Goal: Entertainment & Leisure: Consume media (video, audio)

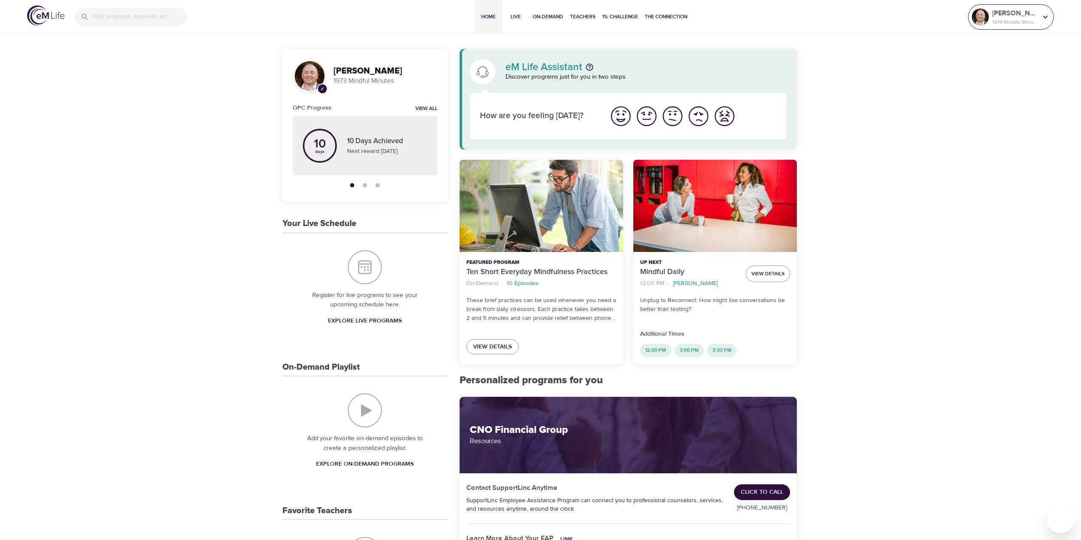
click at [995, 19] on p "1973 Mindful Minutes" at bounding box center [1015, 22] width 45 height 8
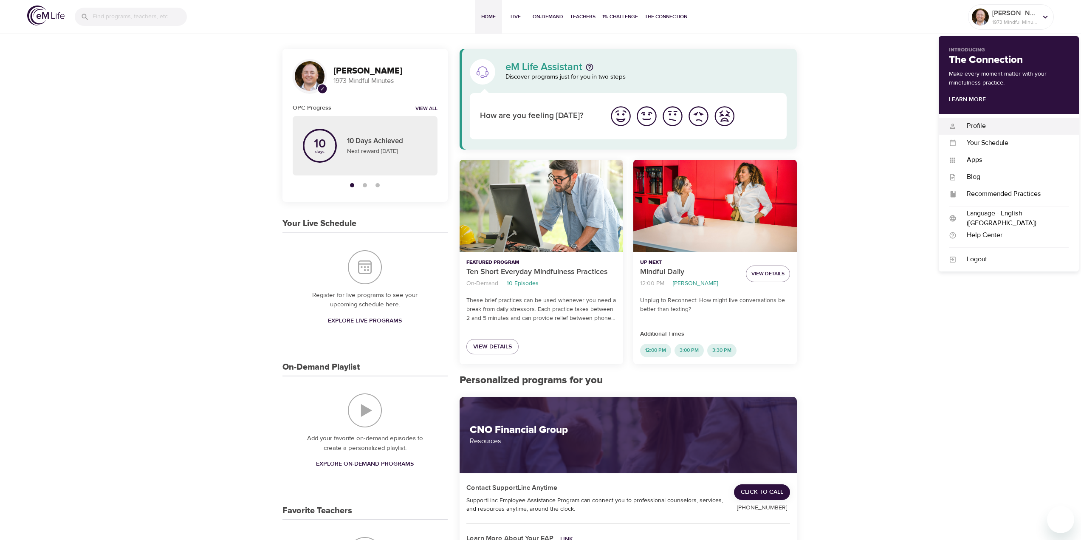
click at [978, 126] on div "Profile" at bounding box center [1013, 126] width 112 height 10
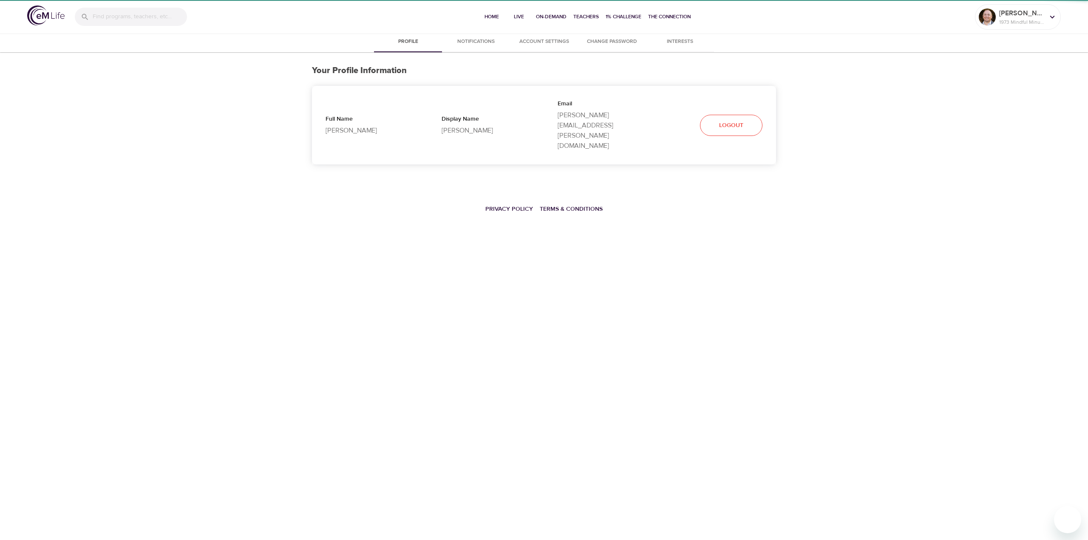
select select "10"
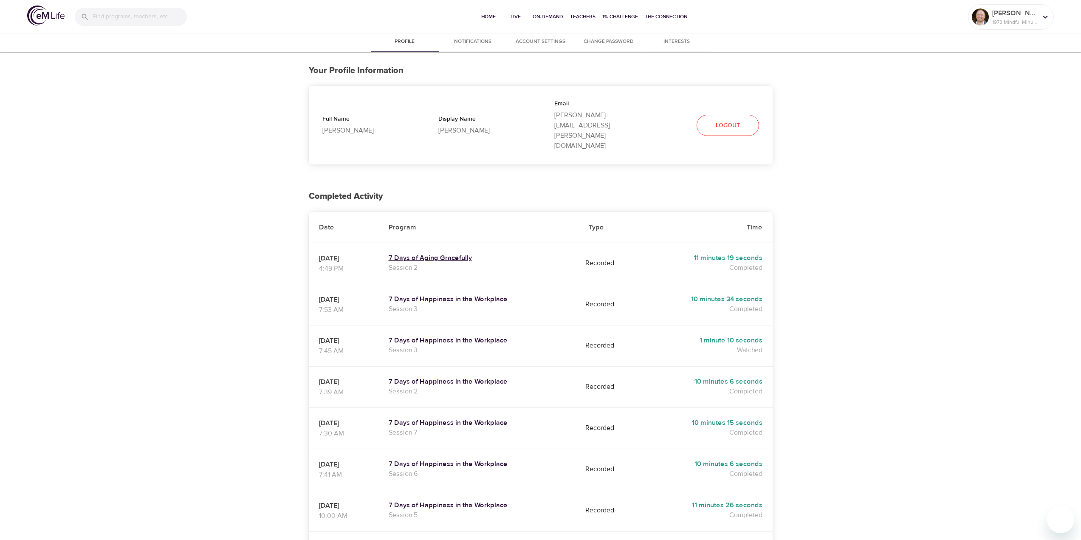
click at [462, 254] on h5 "7 Days of Aging Gracefully" at bounding box center [479, 258] width 180 height 9
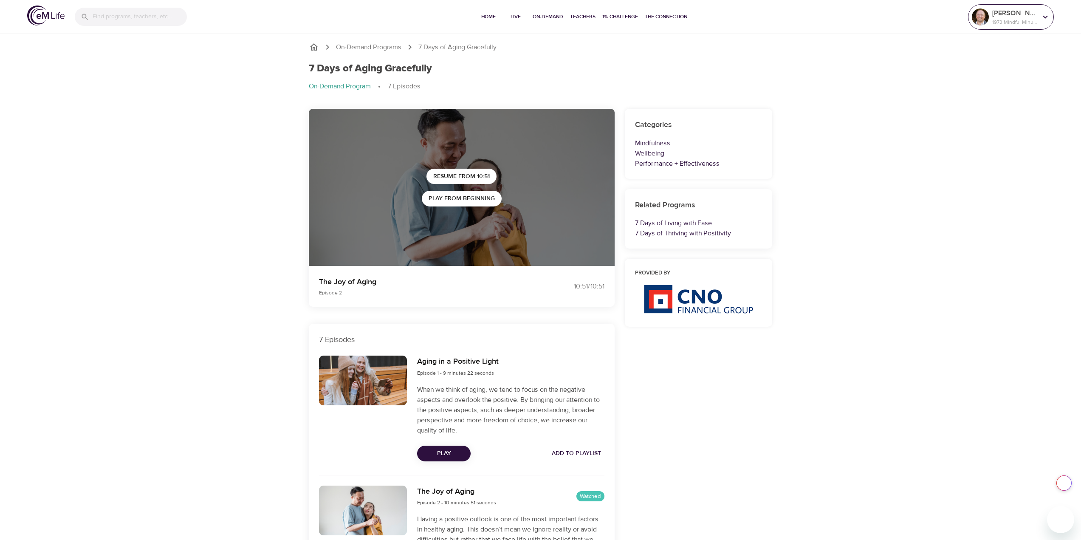
click at [1007, 12] on p "Evers, Scot" at bounding box center [1015, 13] width 45 height 10
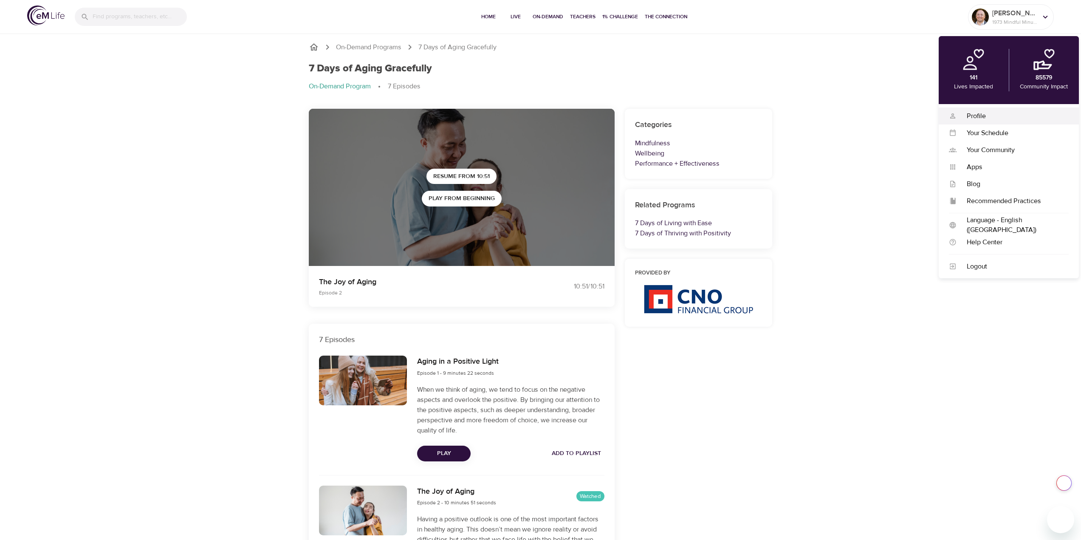
click at [973, 114] on div "Profile" at bounding box center [1013, 116] width 112 height 10
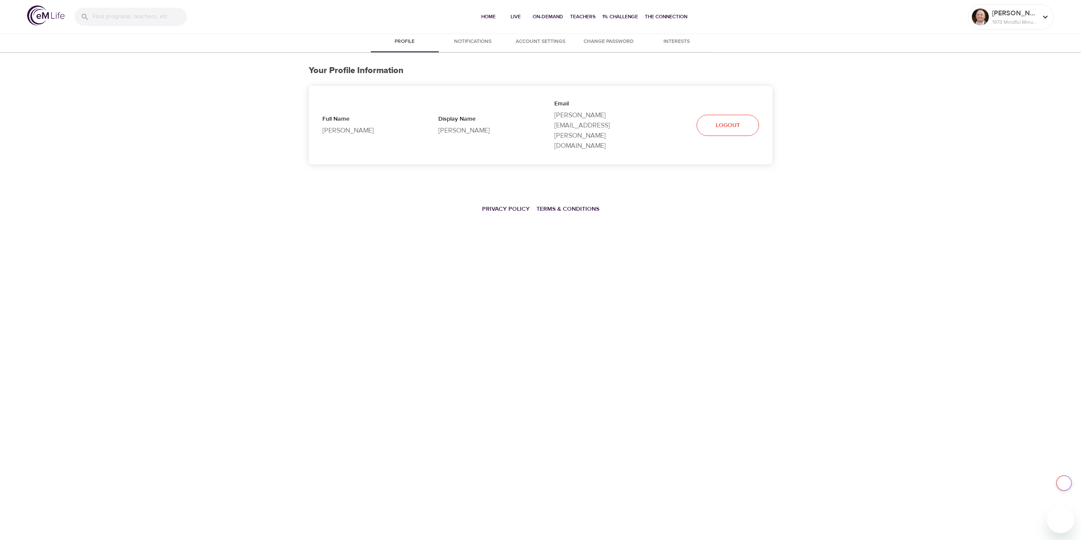
select select "10"
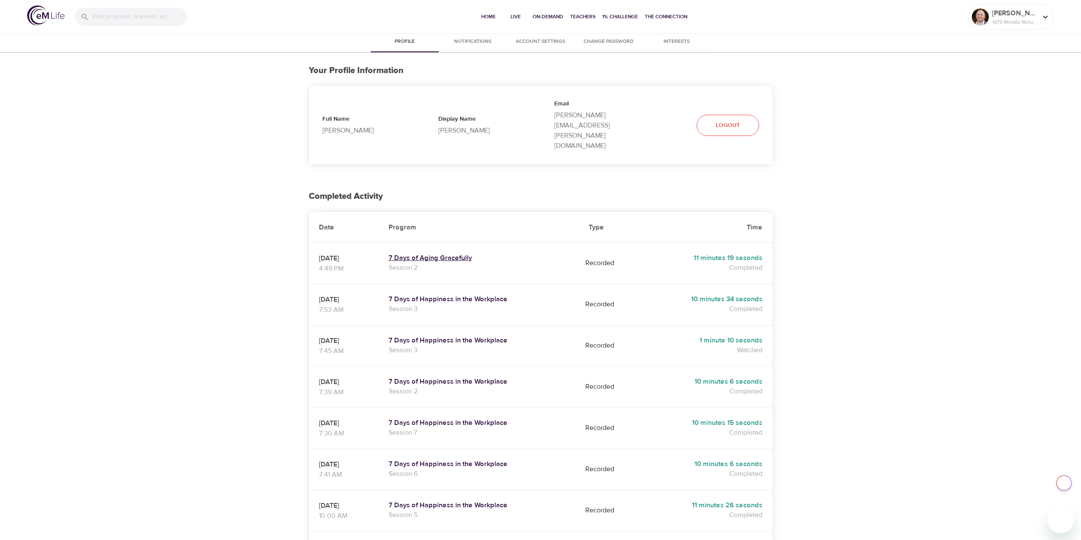
click at [458, 254] on h5 "7 Days of Aging Gracefully" at bounding box center [479, 258] width 180 height 9
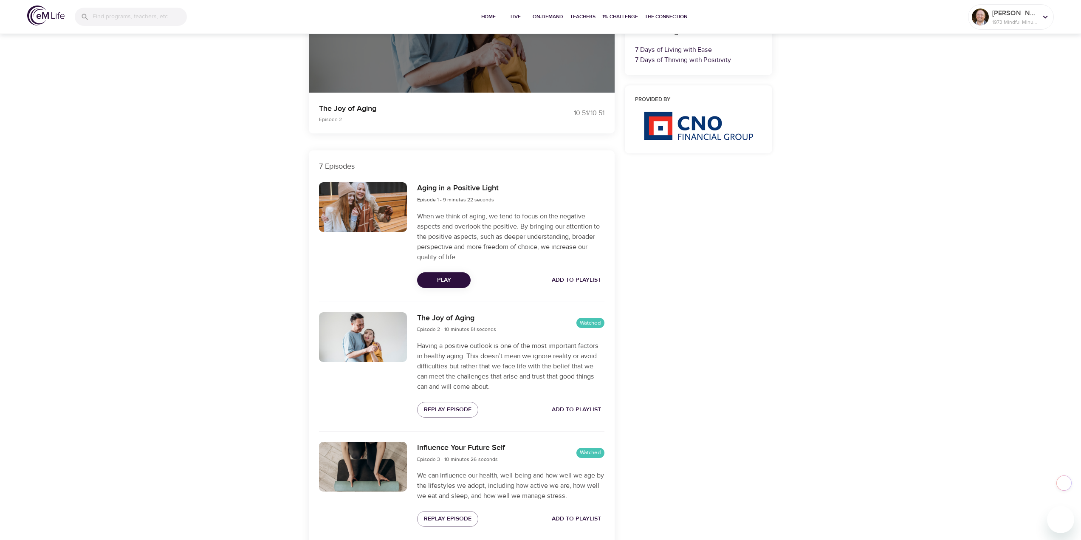
scroll to position [297, 0]
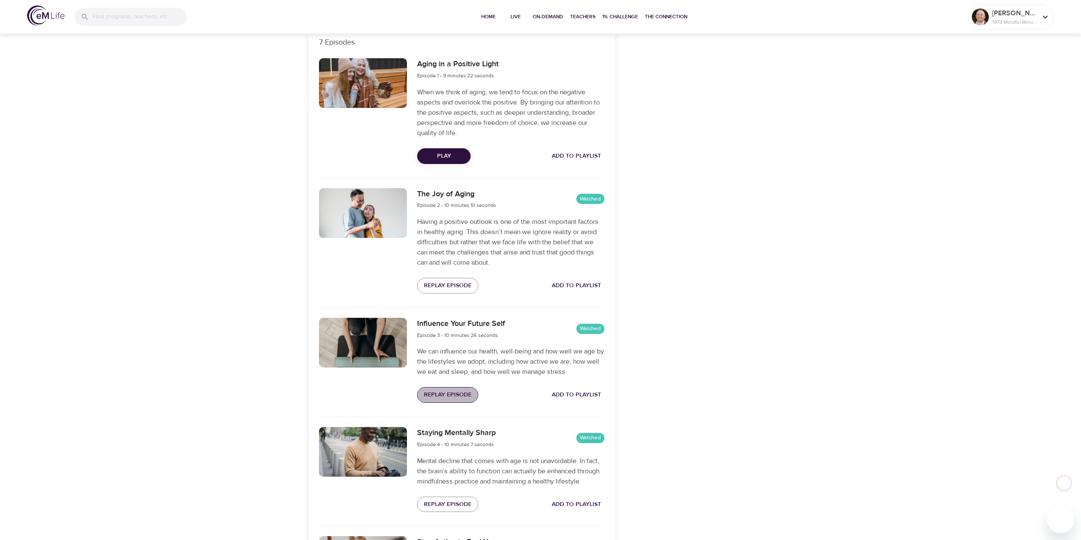
click at [453, 393] on span "Replay Episode" at bounding box center [448, 395] width 48 height 11
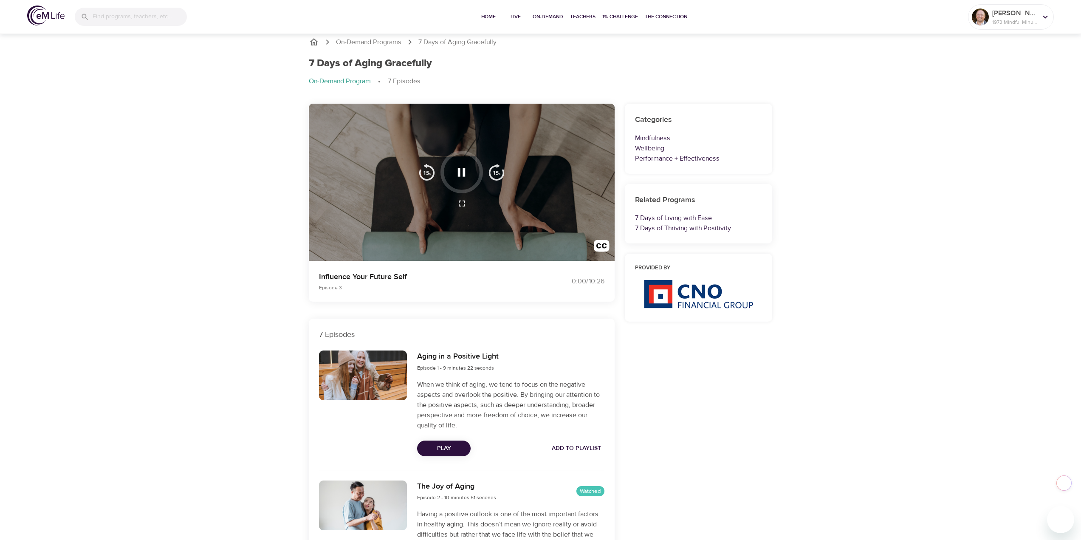
scroll to position [0, 0]
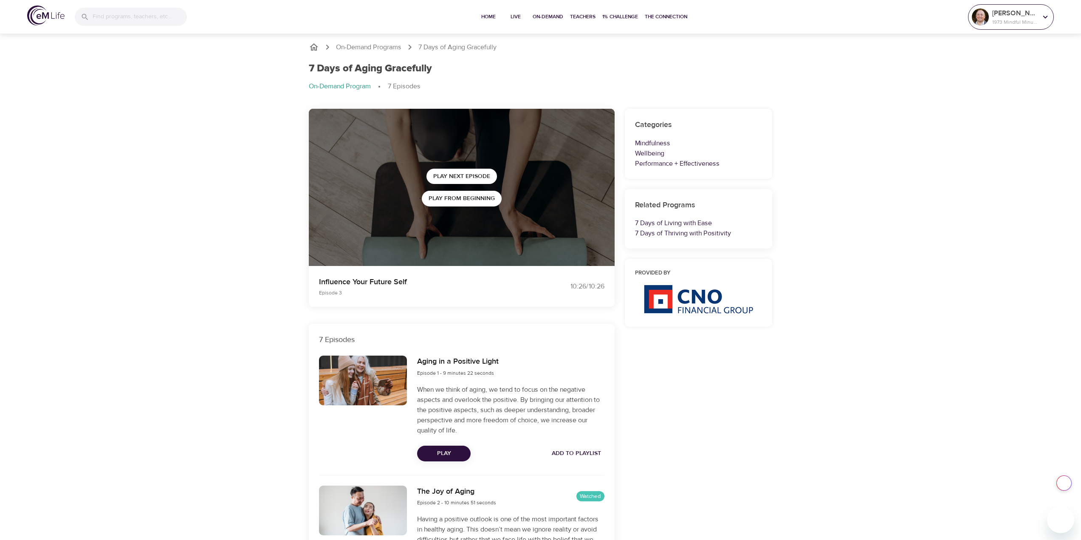
click at [1011, 10] on p "[PERSON_NAME]" at bounding box center [1015, 13] width 45 height 10
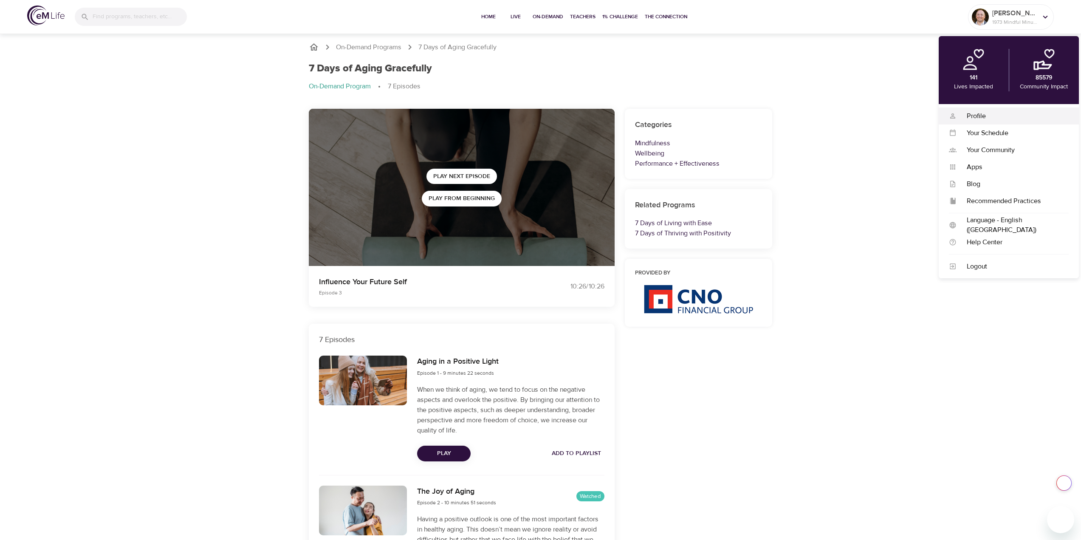
click at [969, 116] on div "Profile" at bounding box center [1013, 116] width 112 height 10
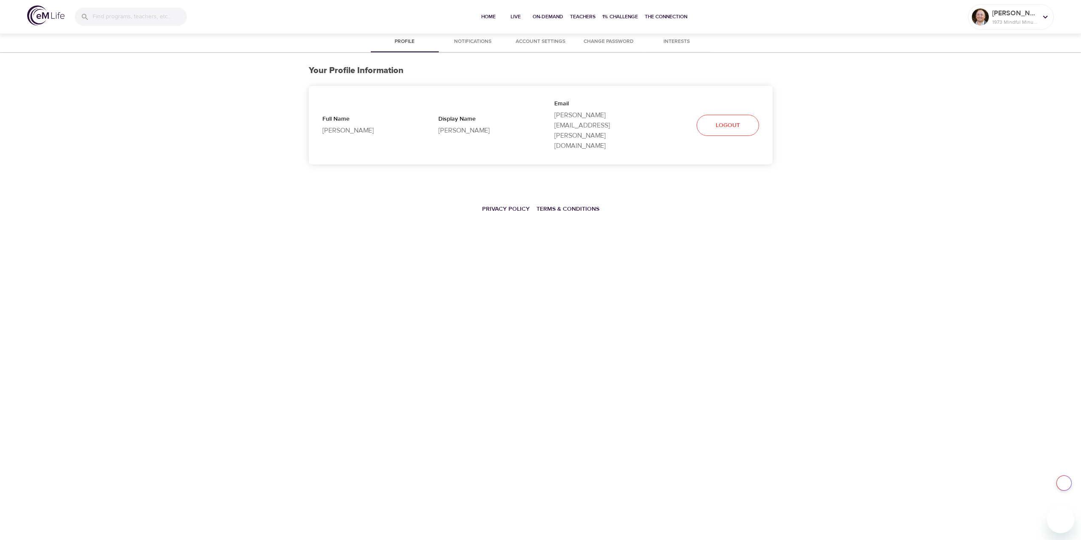
select select "10"
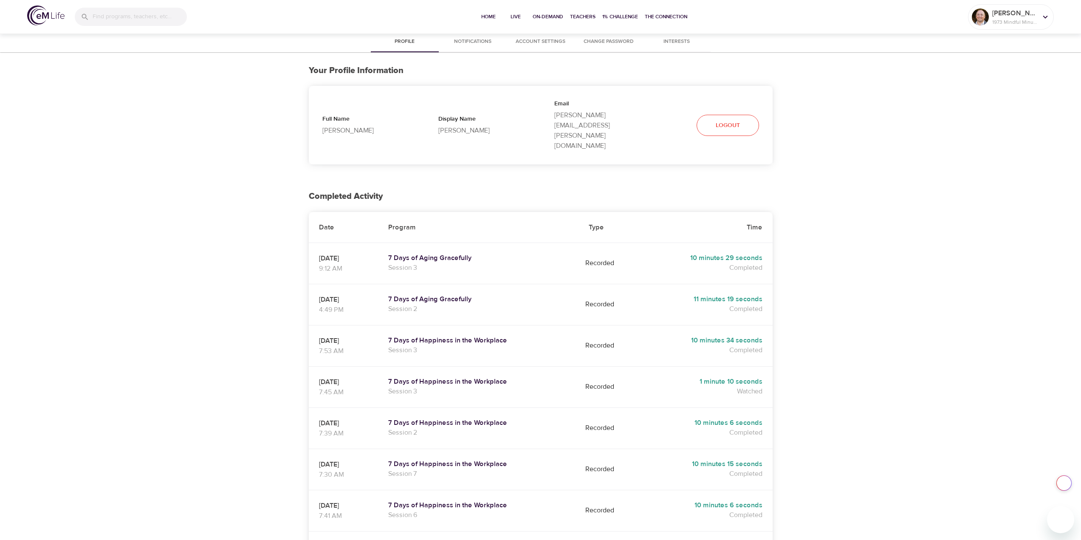
click at [212, 223] on div "Profile Notifications Account Settings Change Password Interests Your Profile I…" at bounding box center [540, 395] width 1081 height 726
